Goal: Information Seeking & Learning: Check status

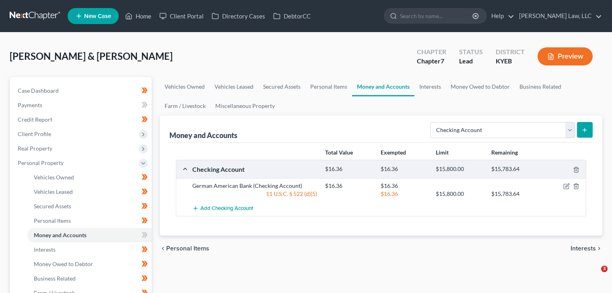
select select "checking"
click at [106, 181] on link "Vehicles Owned" at bounding box center [89, 177] width 124 height 14
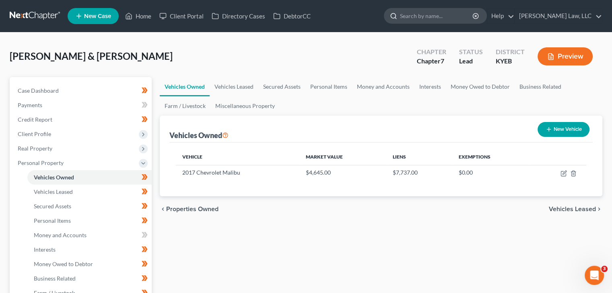
click at [435, 17] on input "search" at bounding box center [437, 15] width 74 height 15
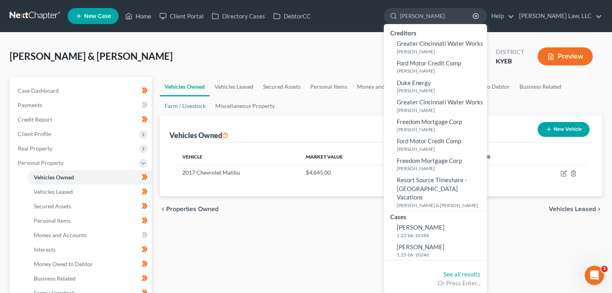
type input "[PERSON_NAME]"
click at [403, 244] on span "[PERSON_NAME]" at bounding box center [420, 247] width 48 height 7
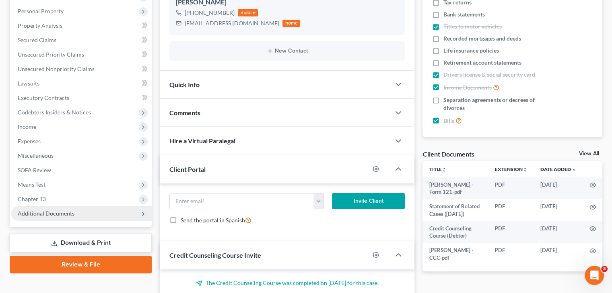
scroll to position [204, 0]
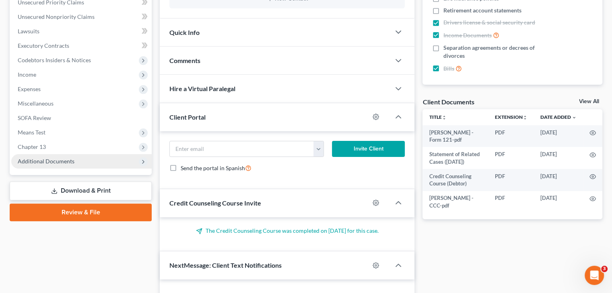
click at [58, 159] on span "Additional Documents" at bounding box center [46, 161] width 57 height 7
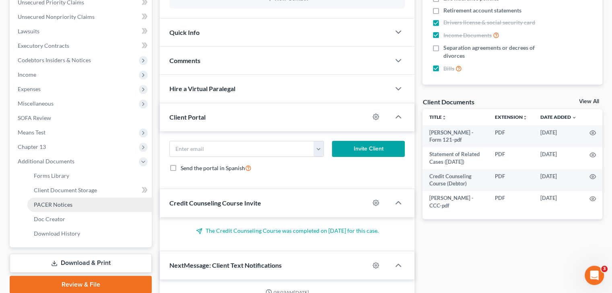
scroll to position [672, 0]
click at [68, 198] on link "PACER Notices" at bounding box center [89, 205] width 124 height 14
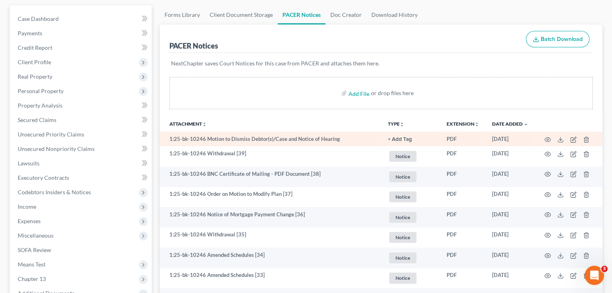
scroll to position [72, 0]
click at [548, 138] on icon "button" at bounding box center [547, 139] width 6 height 6
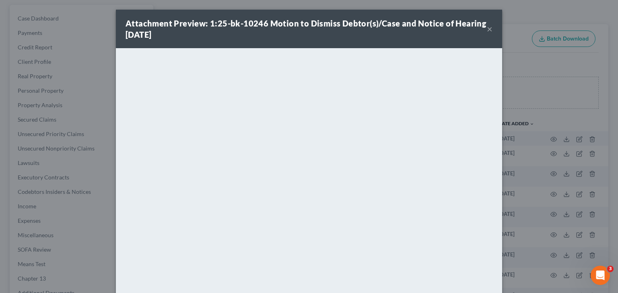
click at [489, 32] on div "Attachment Preview: 1:25-bk-10246 Motion to Dismiss Debtor(s)/Case and Notice o…" at bounding box center [309, 29] width 386 height 39
click at [486, 29] on button "×" at bounding box center [489, 29] width 6 height 10
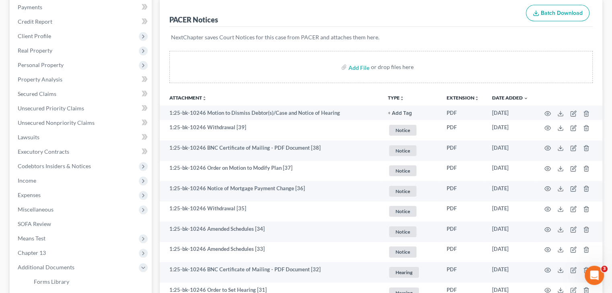
scroll to position [110, 0]
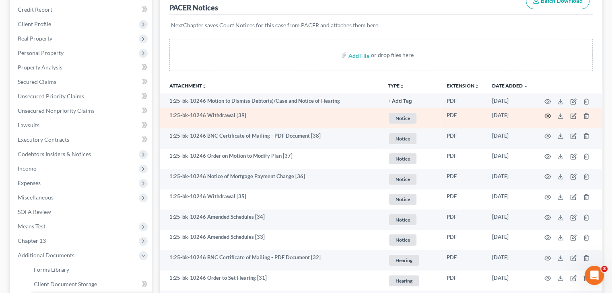
click at [546, 114] on icon "button" at bounding box center [547, 116] width 6 height 4
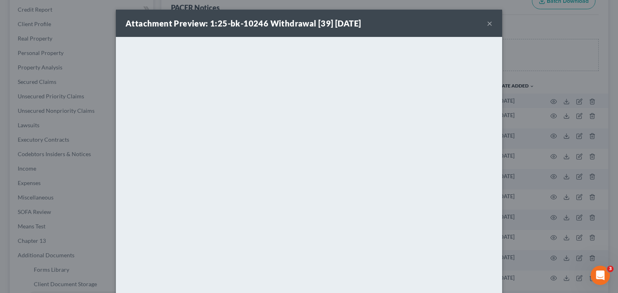
click at [486, 28] on button "×" at bounding box center [489, 23] width 6 height 10
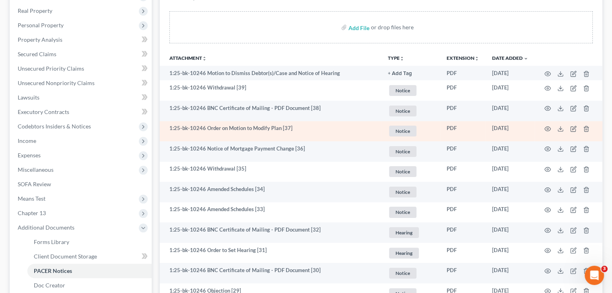
scroll to position [140, 0]
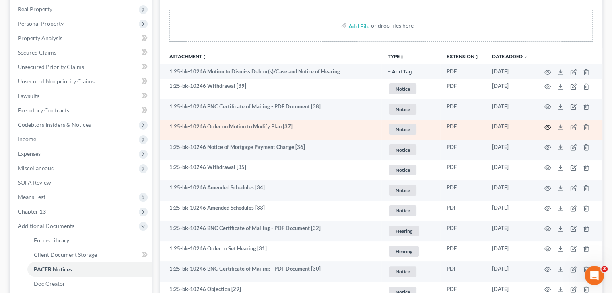
click at [546, 125] on icon "button" at bounding box center [547, 127] width 6 height 6
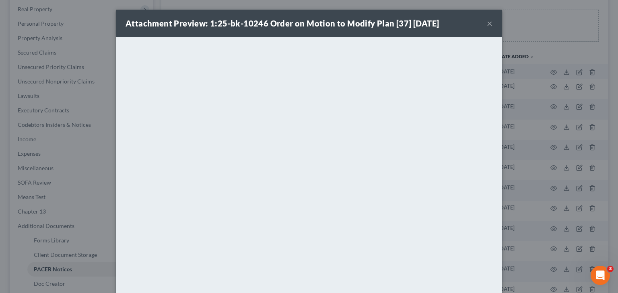
click at [486, 24] on button "×" at bounding box center [489, 23] width 6 height 10
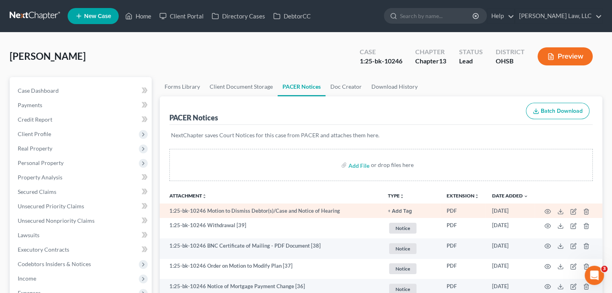
scroll to position [39, 0]
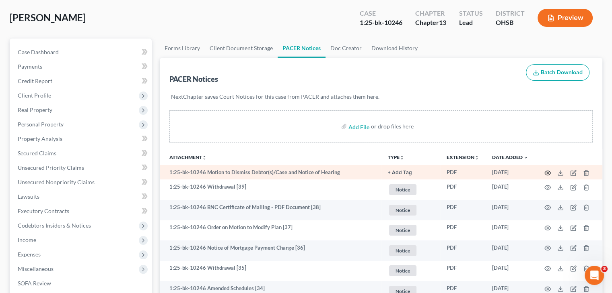
click at [544, 174] on icon "button" at bounding box center [547, 173] width 6 height 6
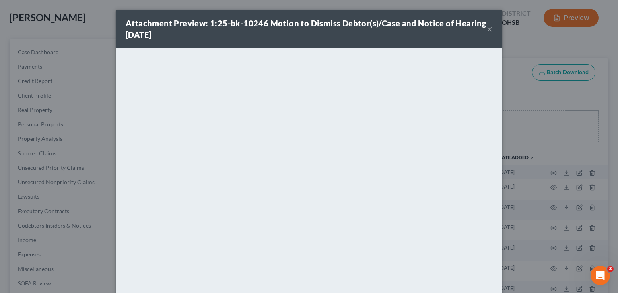
click at [486, 28] on button "×" at bounding box center [489, 29] width 6 height 10
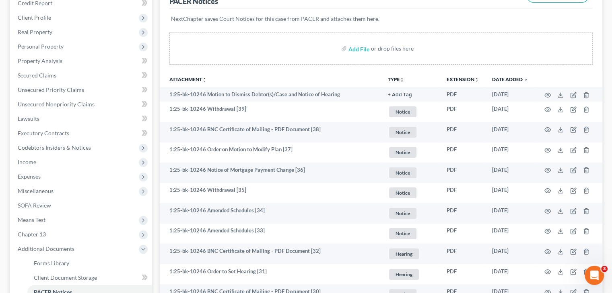
scroll to position [92, 0]
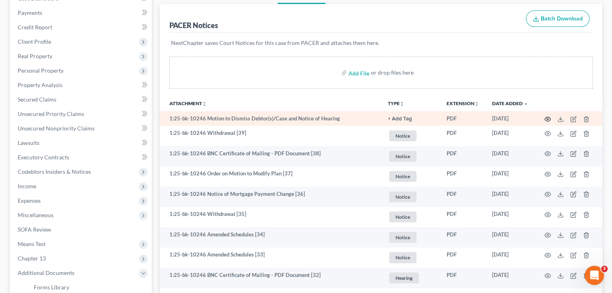
click at [548, 119] on circle "button" at bounding box center [547, 120] width 2 height 2
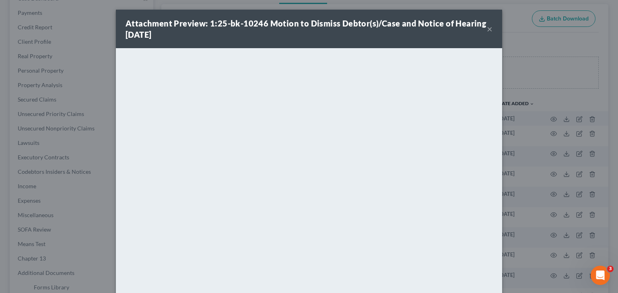
click at [486, 31] on button "×" at bounding box center [489, 29] width 6 height 10
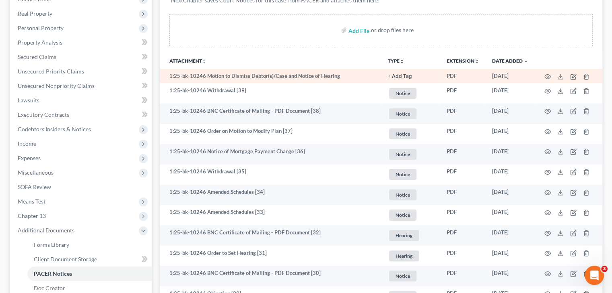
scroll to position [127, 0]
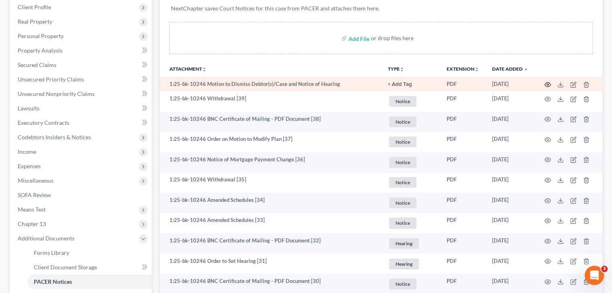
click at [550, 83] on icon "button" at bounding box center [547, 85] width 6 height 6
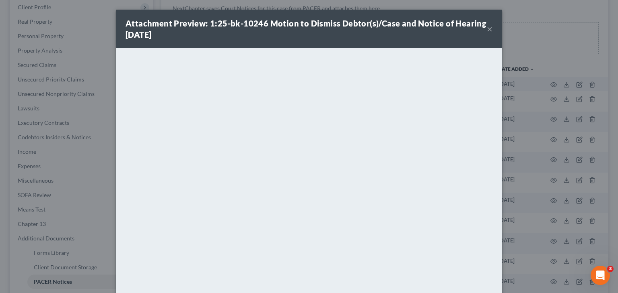
click at [486, 29] on button "×" at bounding box center [489, 29] width 6 height 10
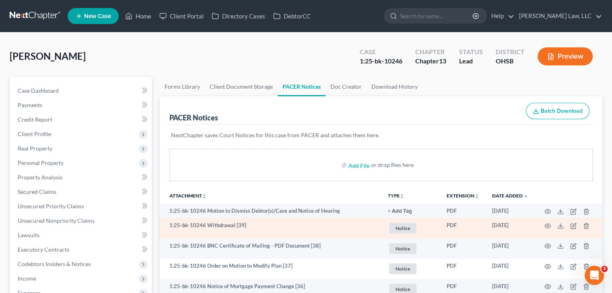
scroll to position [68, 0]
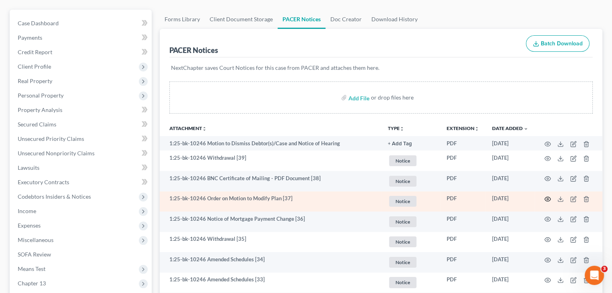
click at [546, 200] on icon "button" at bounding box center [547, 199] width 6 height 6
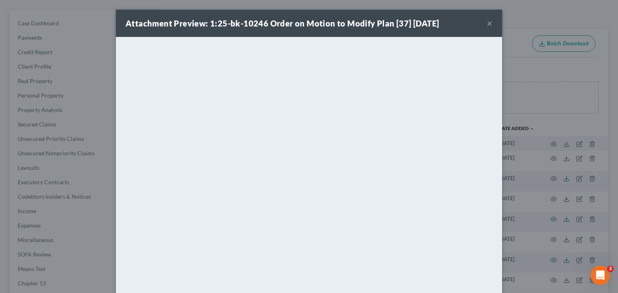
click at [486, 25] on button "×" at bounding box center [489, 23] width 6 height 10
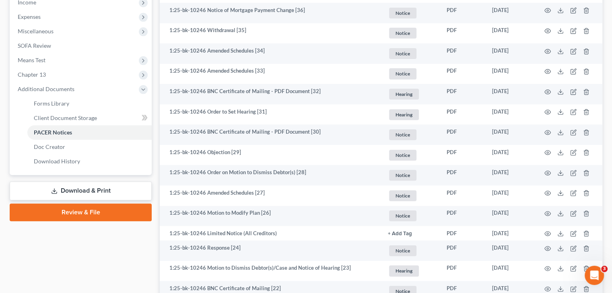
scroll to position [296, 0]
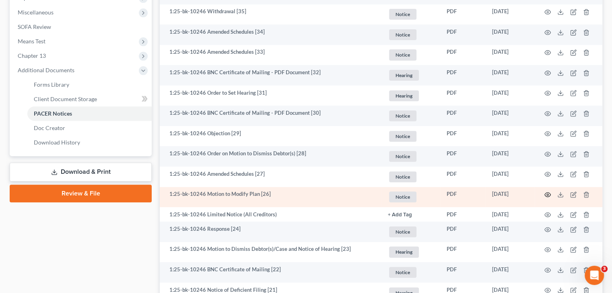
click at [548, 195] on circle "button" at bounding box center [547, 195] width 2 height 2
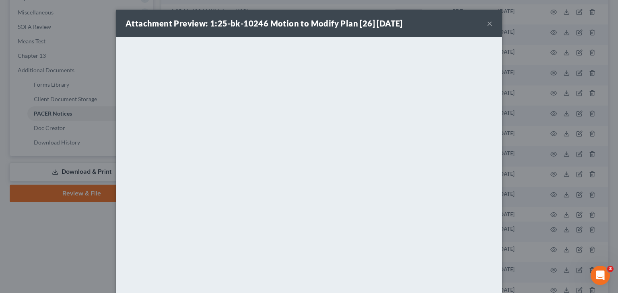
click at [486, 24] on button "×" at bounding box center [489, 23] width 6 height 10
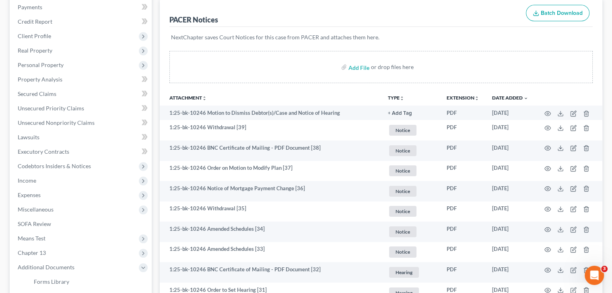
scroll to position [77, 0]
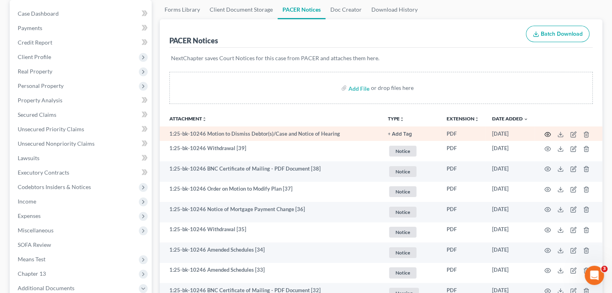
click at [546, 134] on circle "button" at bounding box center [547, 135] width 2 height 2
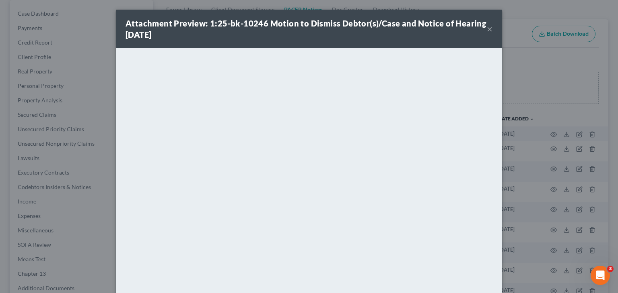
click at [486, 29] on button "×" at bounding box center [489, 29] width 6 height 10
